Goal: Check status: Check status

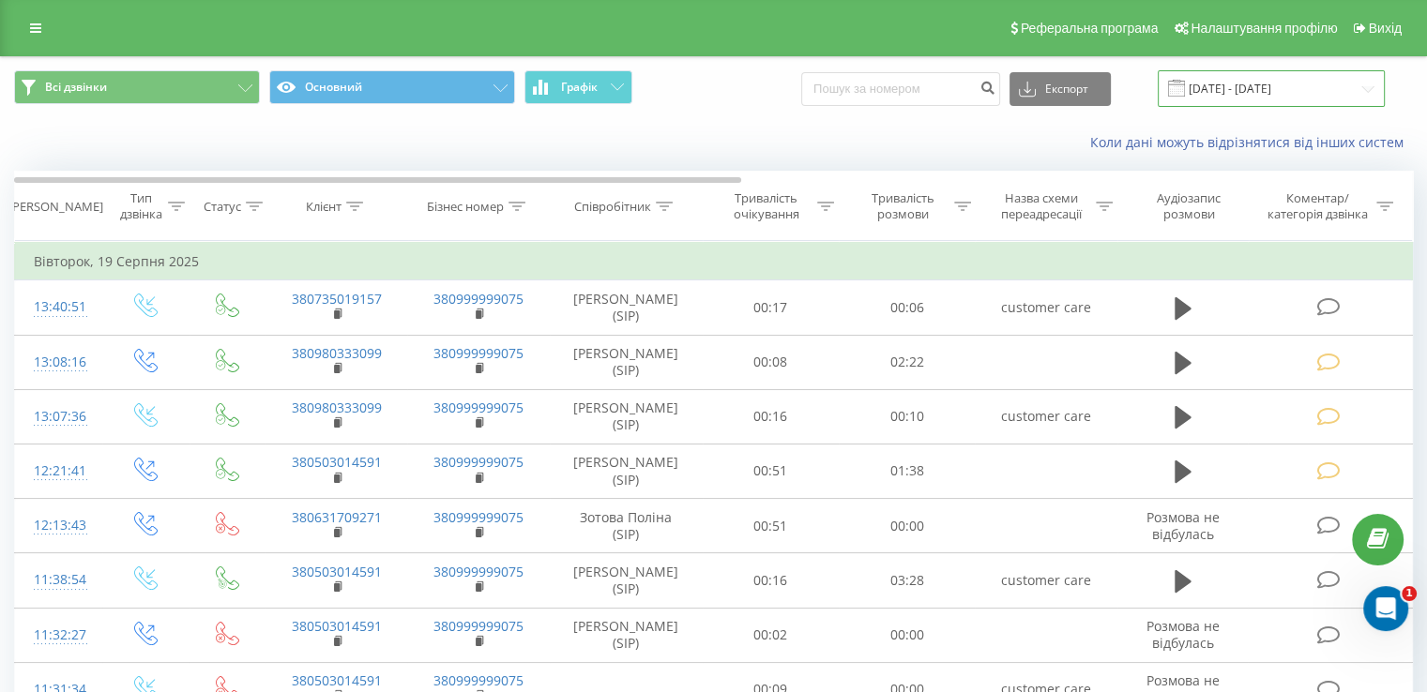
click at [1367, 94] on input "[DATE] - [DATE]" at bounding box center [1270, 88] width 227 height 37
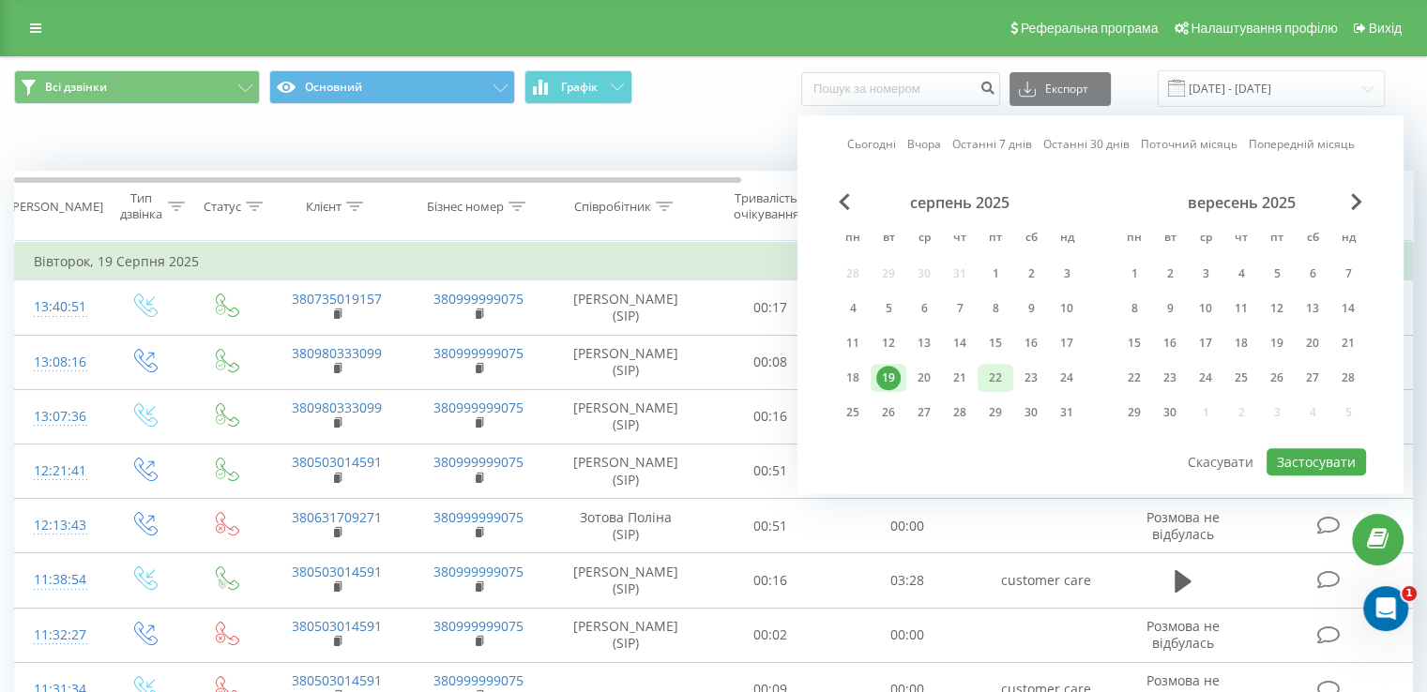
click at [998, 371] on div "22" at bounding box center [995, 378] width 24 height 24
click at [1287, 451] on button "Застосувати" at bounding box center [1315, 461] width 99 height 27
type input "[DATE] - [DATE]"
